Goal: Navigation & Orientation: Find specific page/section

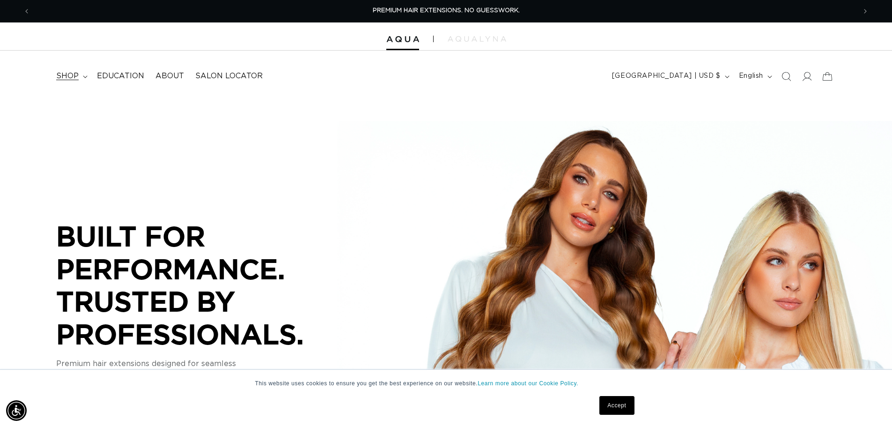
click at [79, 81] on span "shop" at bounding box center [67, 76] width 22 height 10
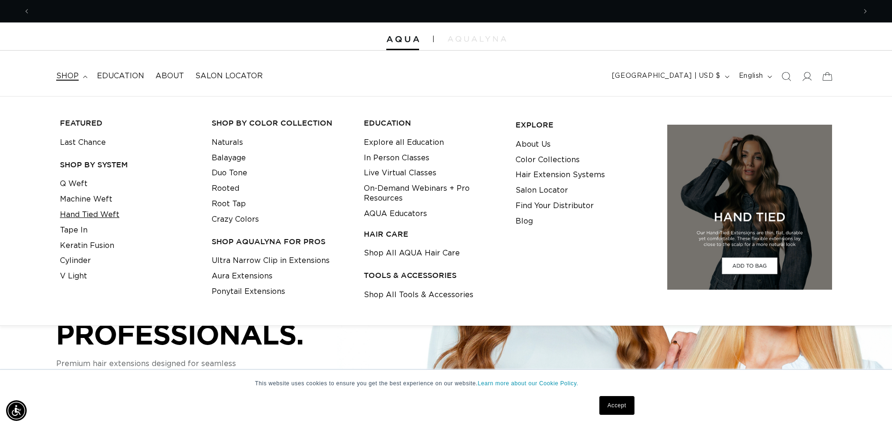
scroll to position [0, 818]
click at [88, 192] on link "Q Weft" at bounding box center [74, 183] width 28 height 15
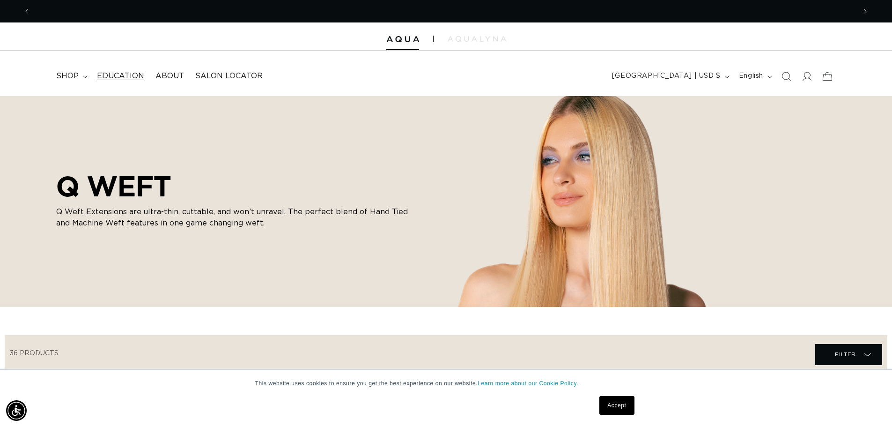
scroll to position [0, 1635]
click at [79, 81] on span "shop" at bounding box center [67, 76] width 22 height 10
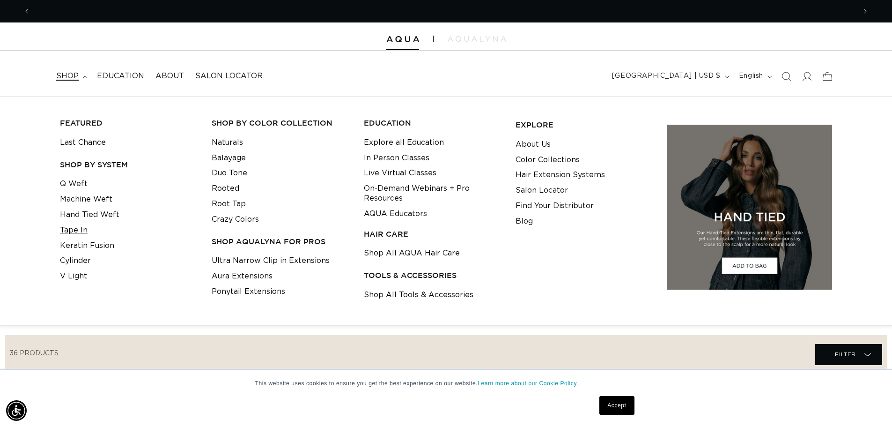
scroll to position [0, 0]
click at [88, 238] on link "Tape In" at bounding box center [74, 230] width 28 height 15
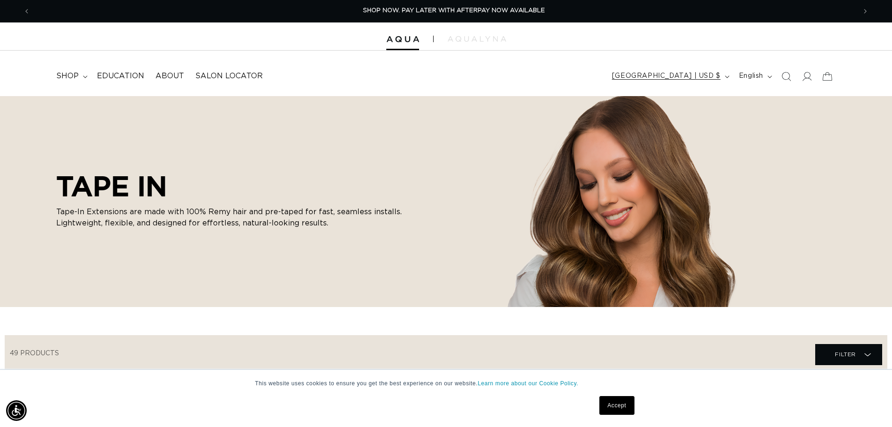
click at [612, 81] on span "[GEOGRAPHIC_DATA] | USD $" at bounding box center [666, 76] width 109 height 10
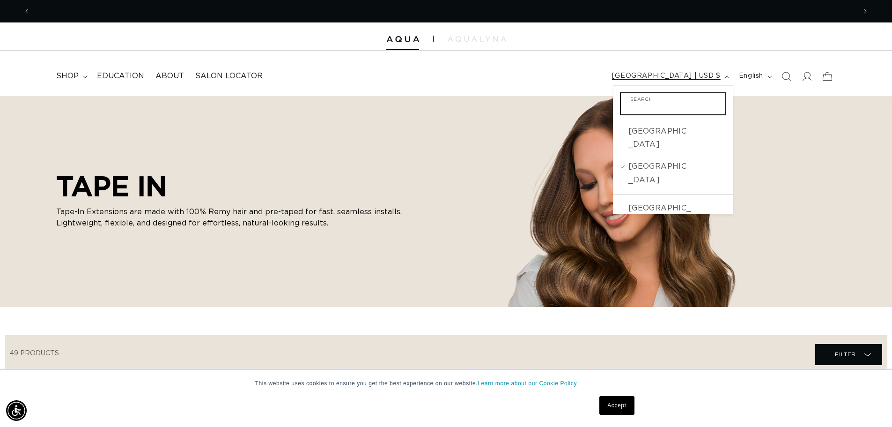
scroll to position [0, 1635]
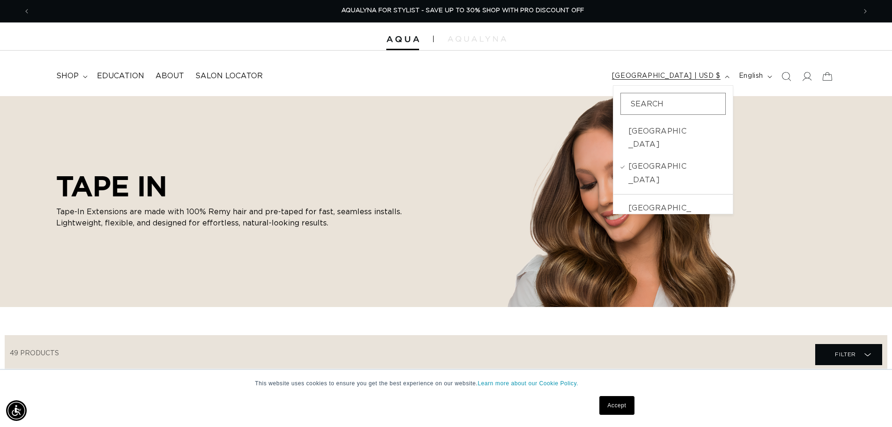
click at [612, 81] on span "[GEOGRAPHIC_DATA] | USD $" at bounding box center [666, 76] width 109 height 10
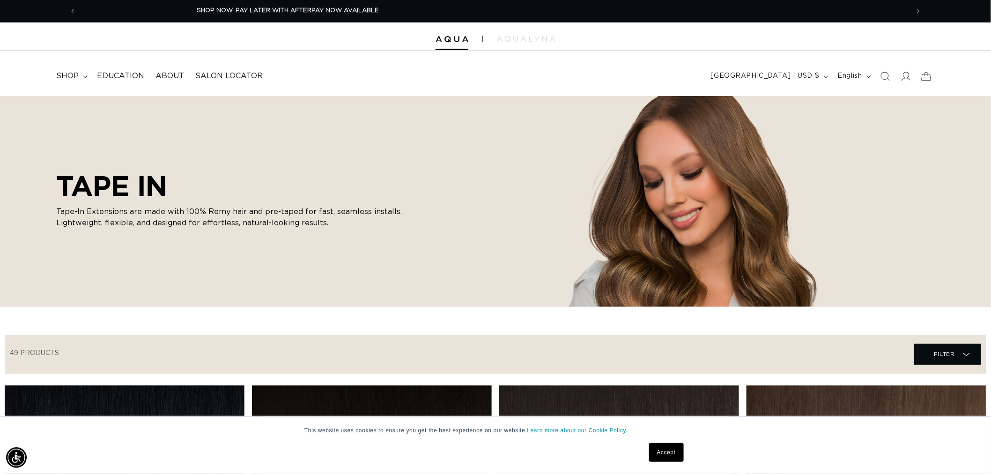
scroll to position [0, 916]
click at [184, 81] on span "About" at bounding box center [170, 76] width 29 height 10
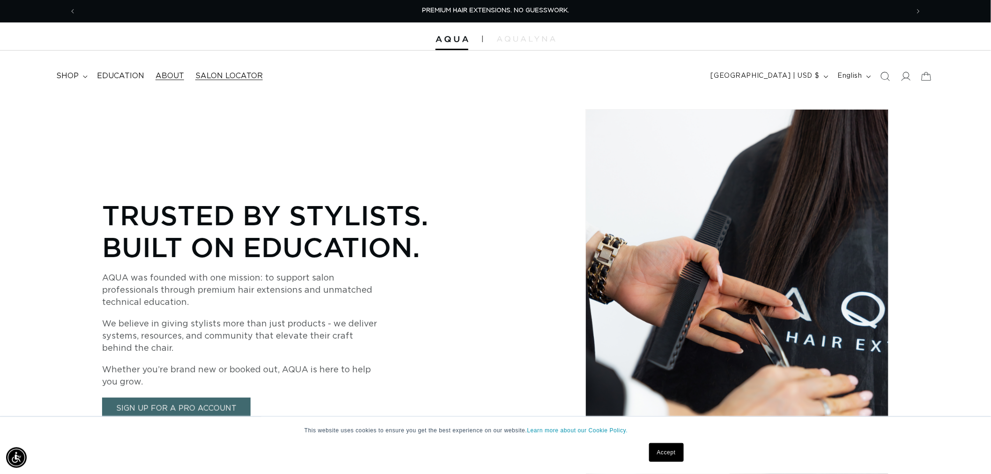
click at [263, 81] on span "Salon Locator" at bounding box center [228, 76] width 67 height 10
click at [144, 81] on span "Education" at bounding box center [120, 76] width 47 height 10
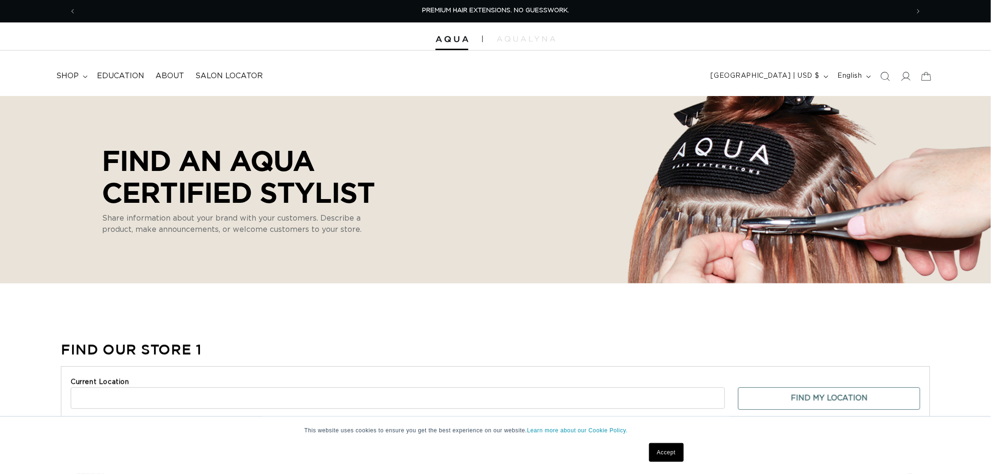
select select "m"
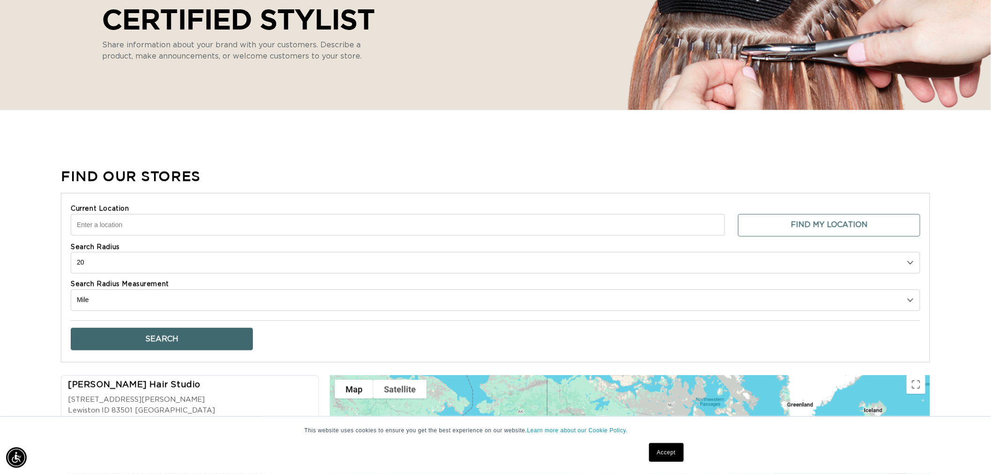
scroll to position [0, 916]
click at [90, 236] on input "Current Location" at bounding box center [398, 225] width 654 height 22
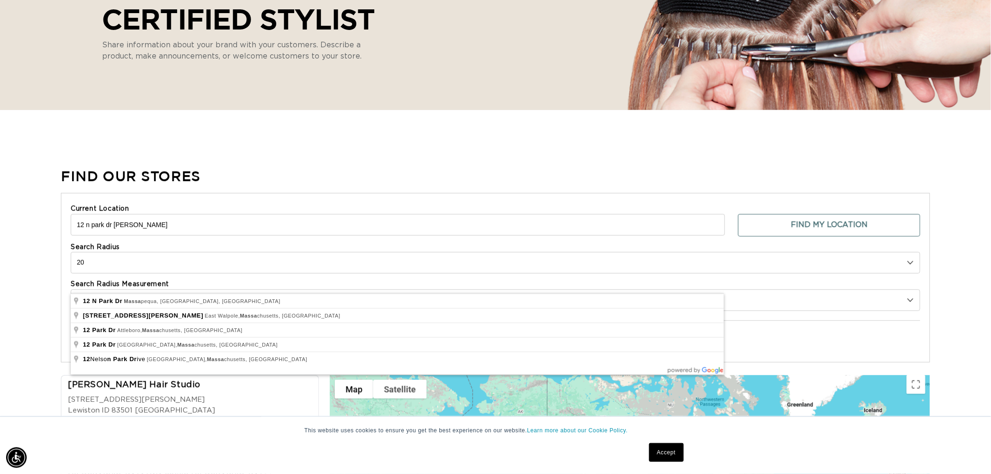
scroll to position [0, 0]
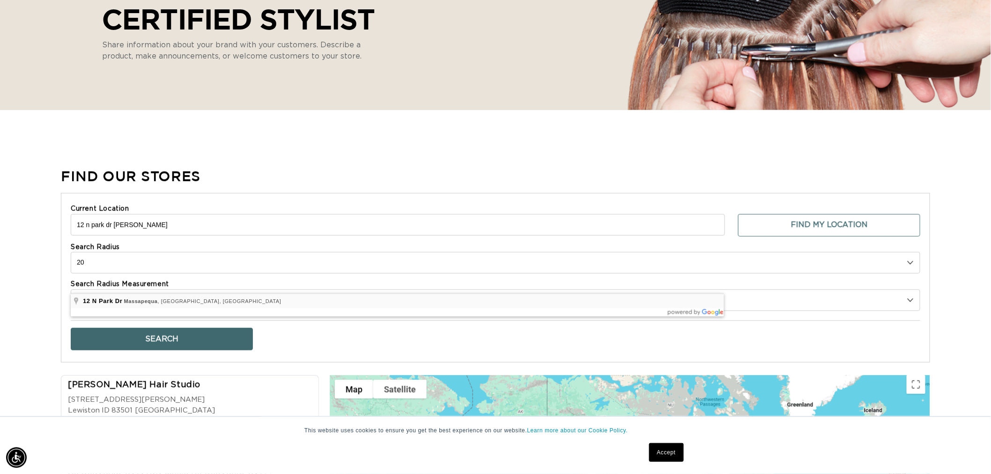
type input "12 N Park Dr, Massapequa, NY, USA"
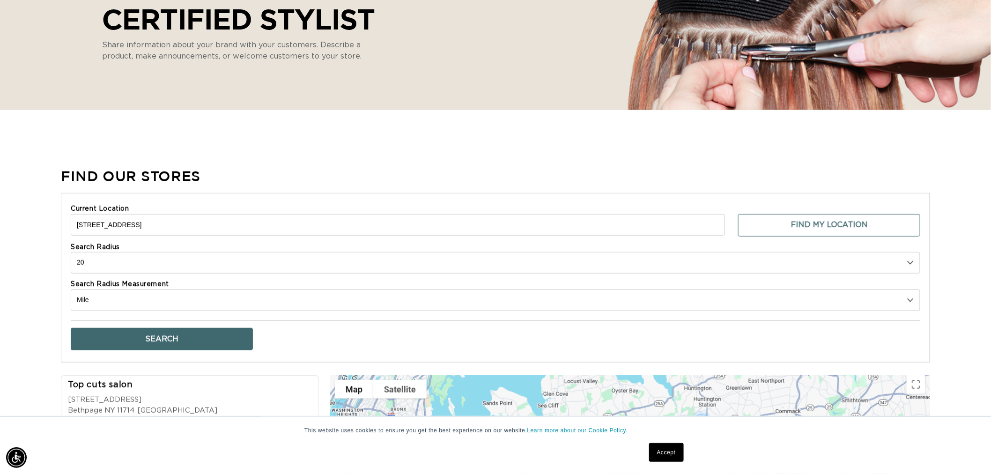
click at [168, 350] on button "Search" at bounding box center [162, 339] width 182 height 22
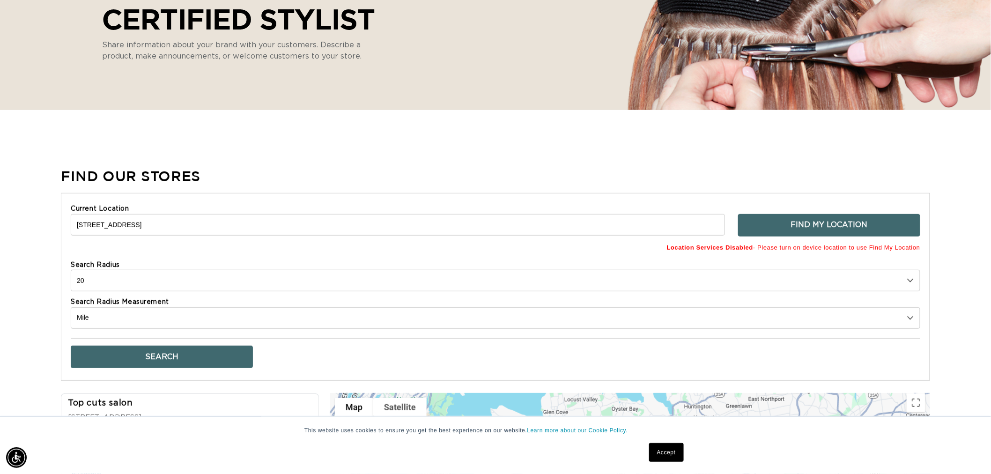
click at [794, 237] on button "Find My Location" at bounding box center [829, 225] width 182 height 22
click at [783, 237] on button "Find My Location" at bounding box center [829, 225] width 182 height 22
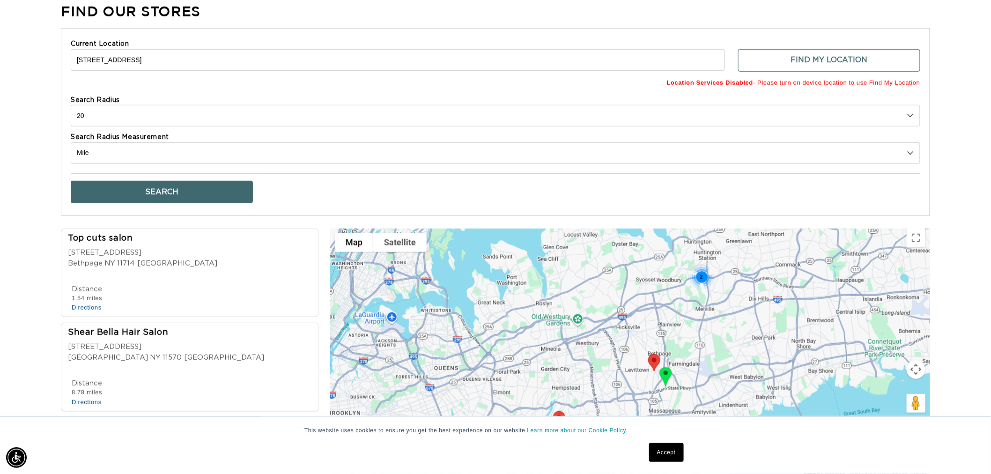
scroll to position [347, 0]
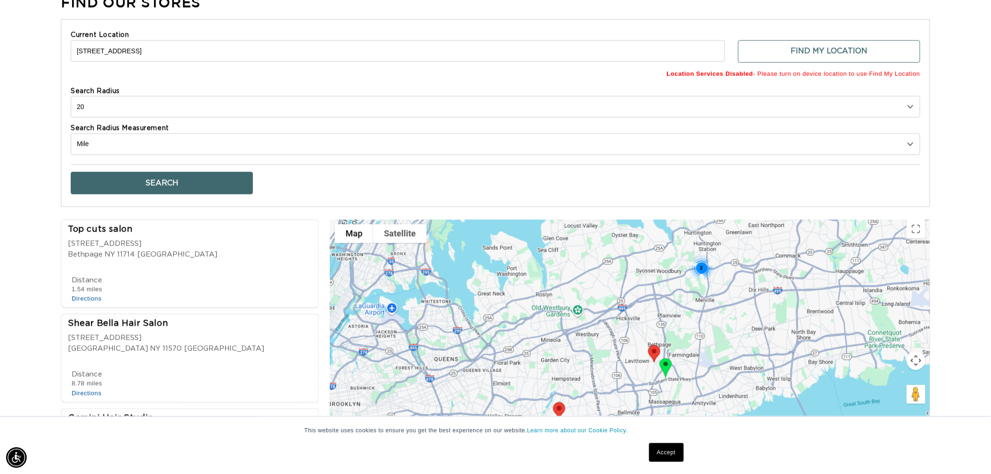
click at [142, 194] on button "Search" at bounding box center [162, 183] width 182 height 22
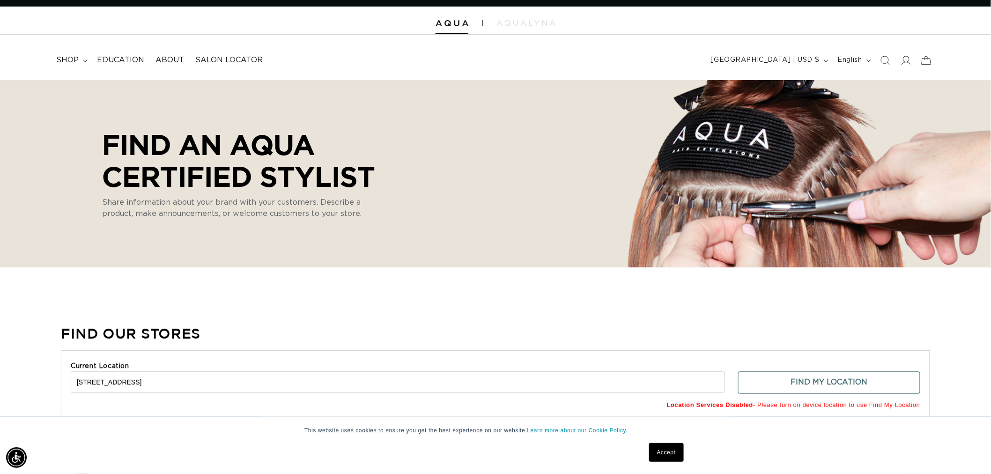
scroll to position [0, 0]
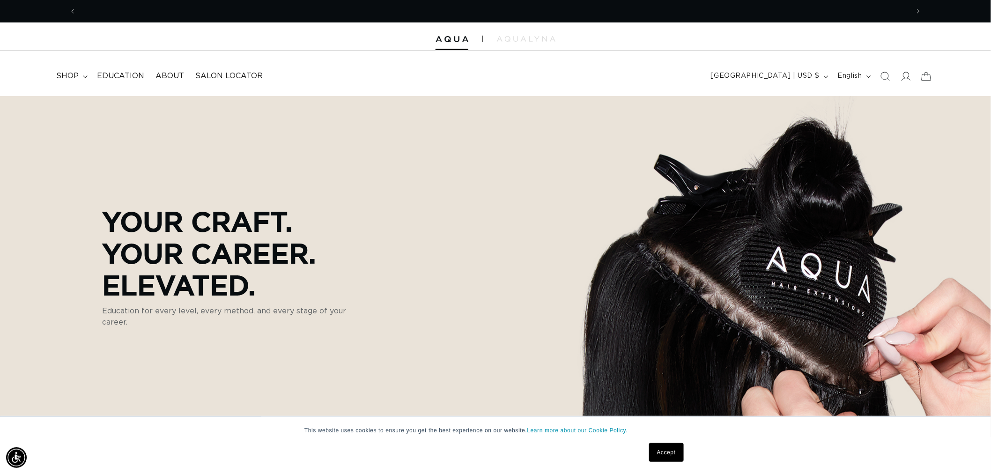
scroll to position [0, 1834]
